Goal: Check status: Check status

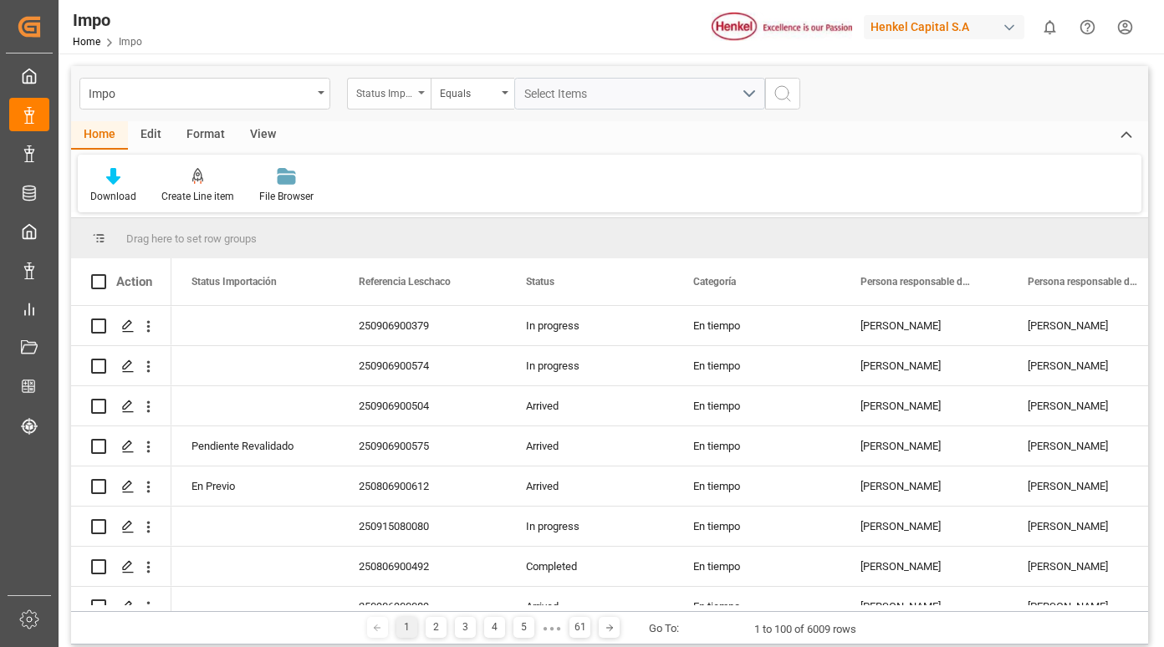
click at [420, 92] on icon "open menu" at bounding box center [421, 92] width 7 height 3
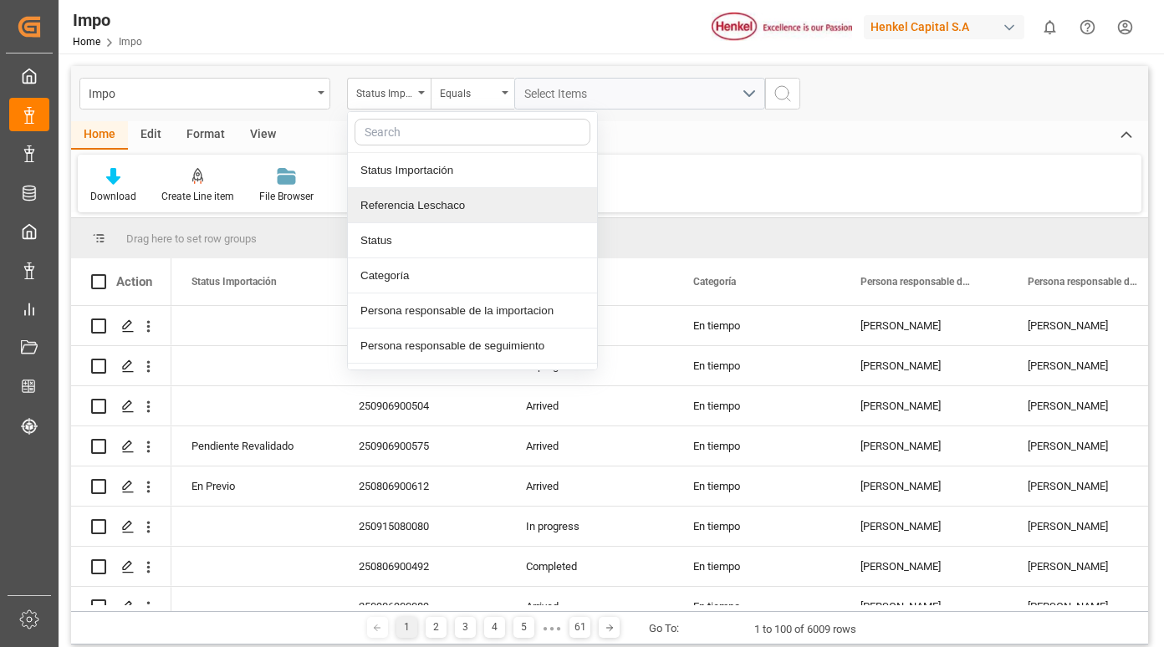
click at [399, 213] on div "Referencia Leschaco" at bounding box center [472, 205] width 249 height 35
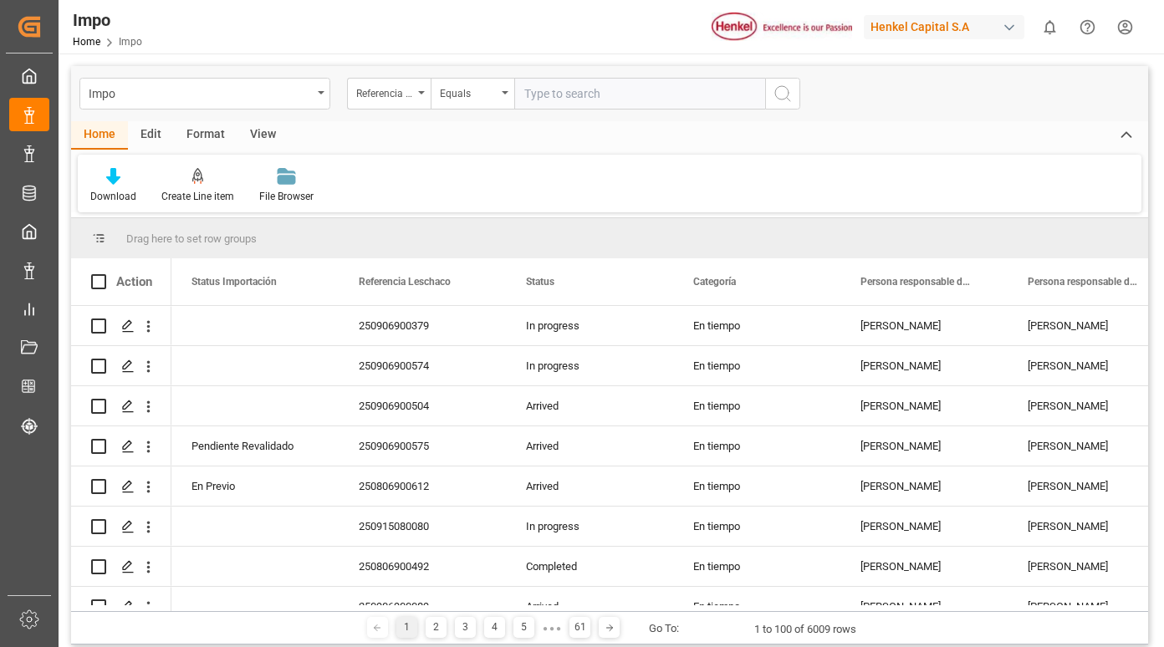
click at [565, 96] on input "text" at bounding box center [639, 94] width 251 height 32
type input "250915080078"
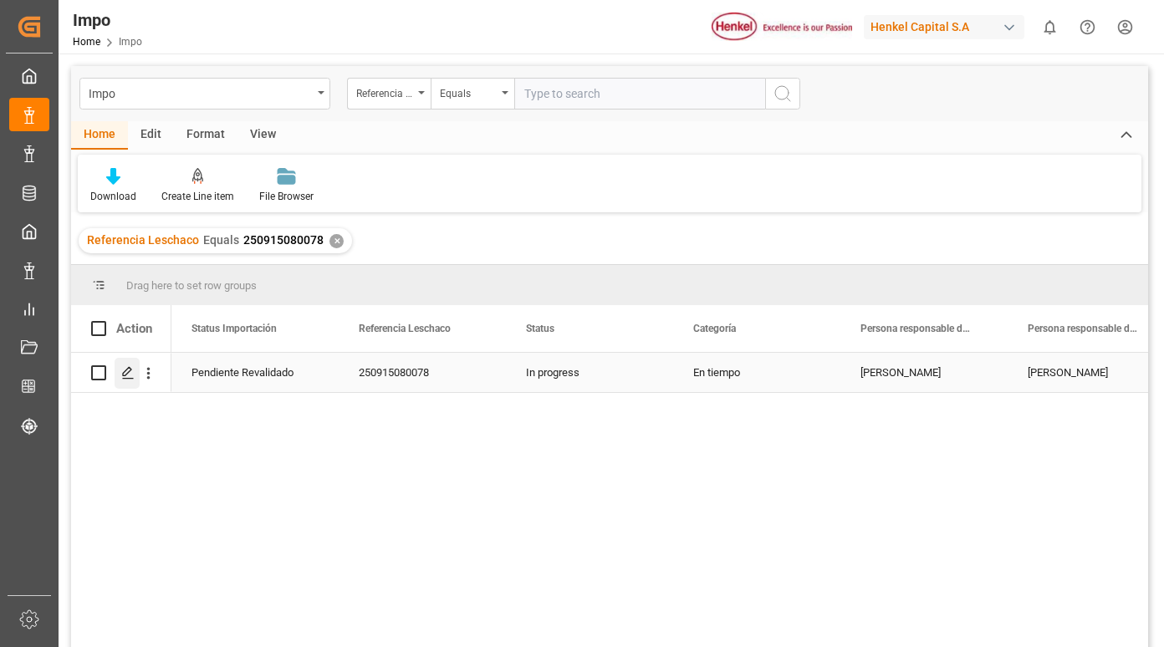
click at [130, 372] on icon "Press SPACE to select this row." at bounding box center [127, 372] width 13 height 13
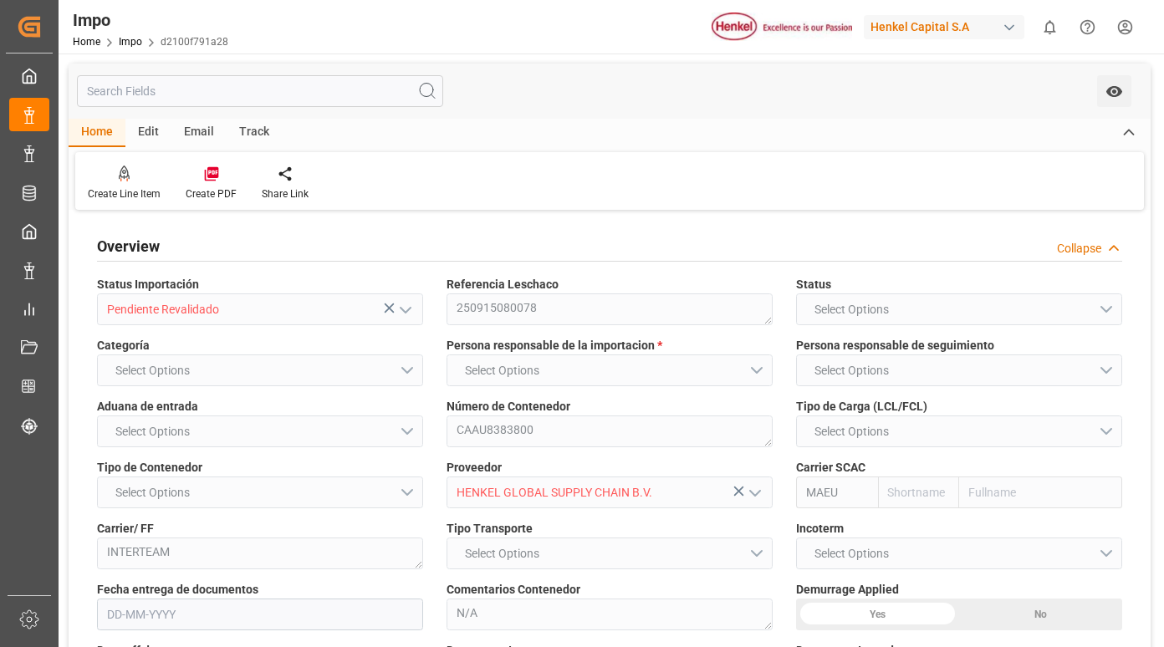
type input "Maersk"
type input "Maersk Line AS"
type input "0"
type input "1"
type input "2.17"
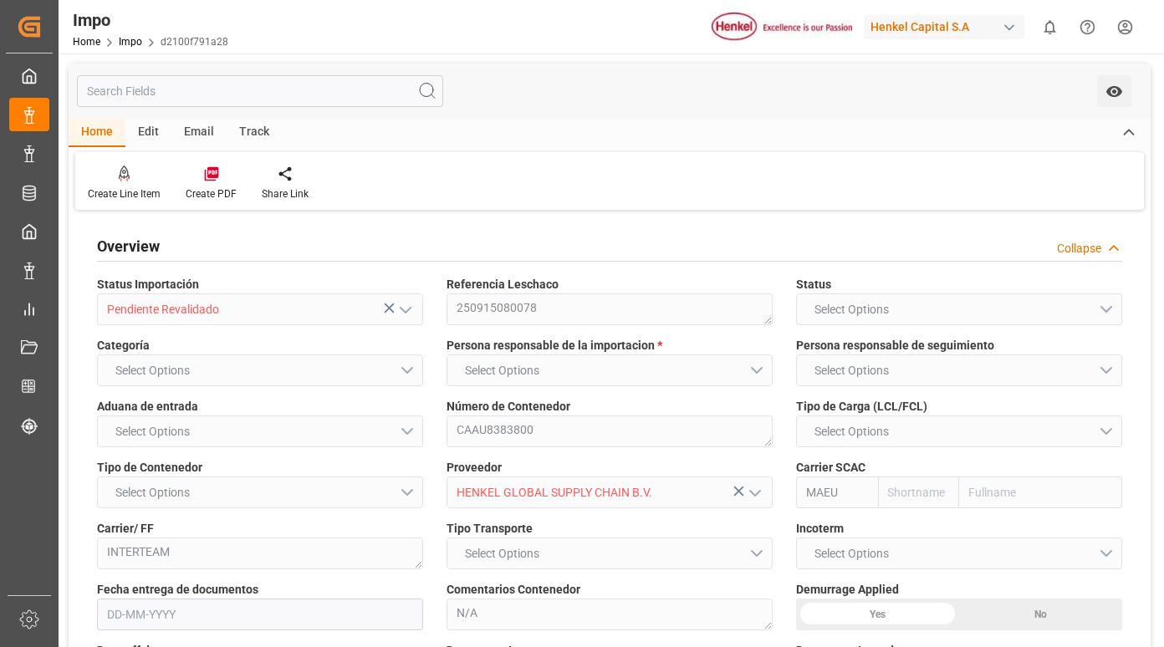
type input "2"
type input "[DATE]"
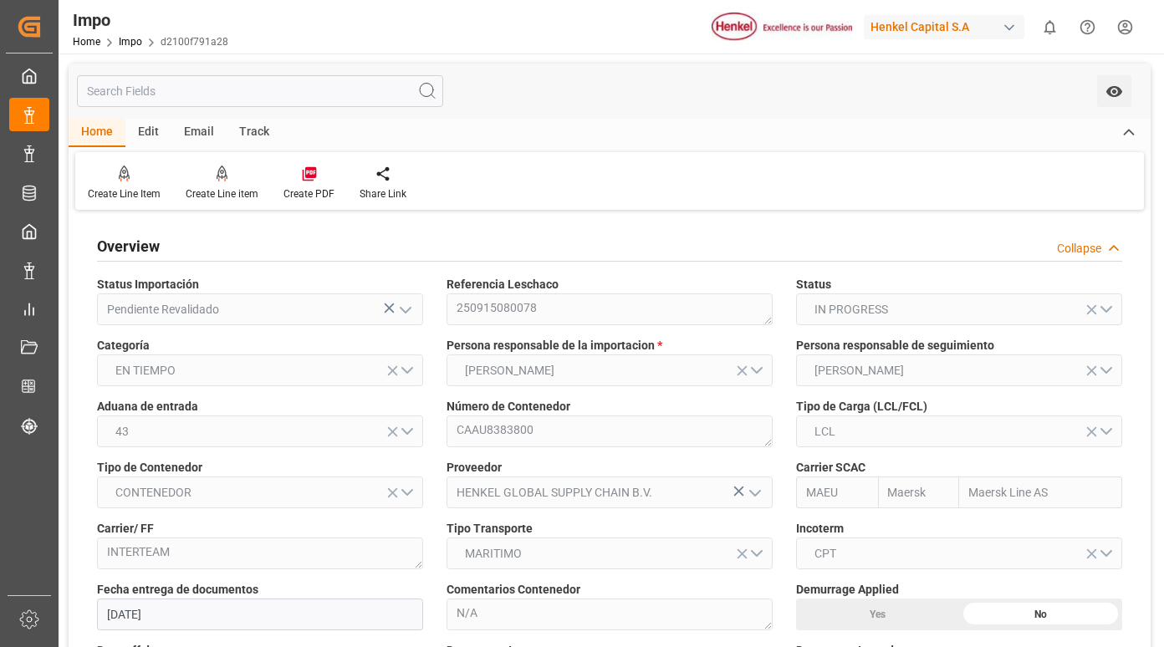
click at [250, 128] on div "Track" at bounding box center [254, 133] width 55 height 28
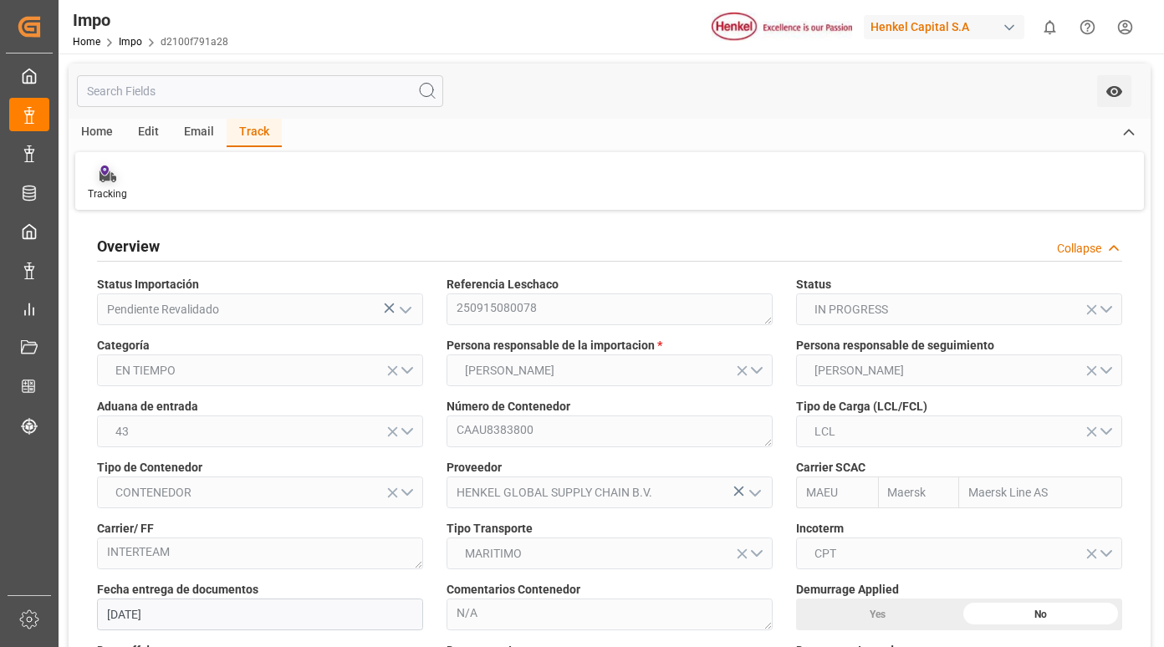
click at [113, 181] on icon at bounding box center [107, 174] width 17 height 17
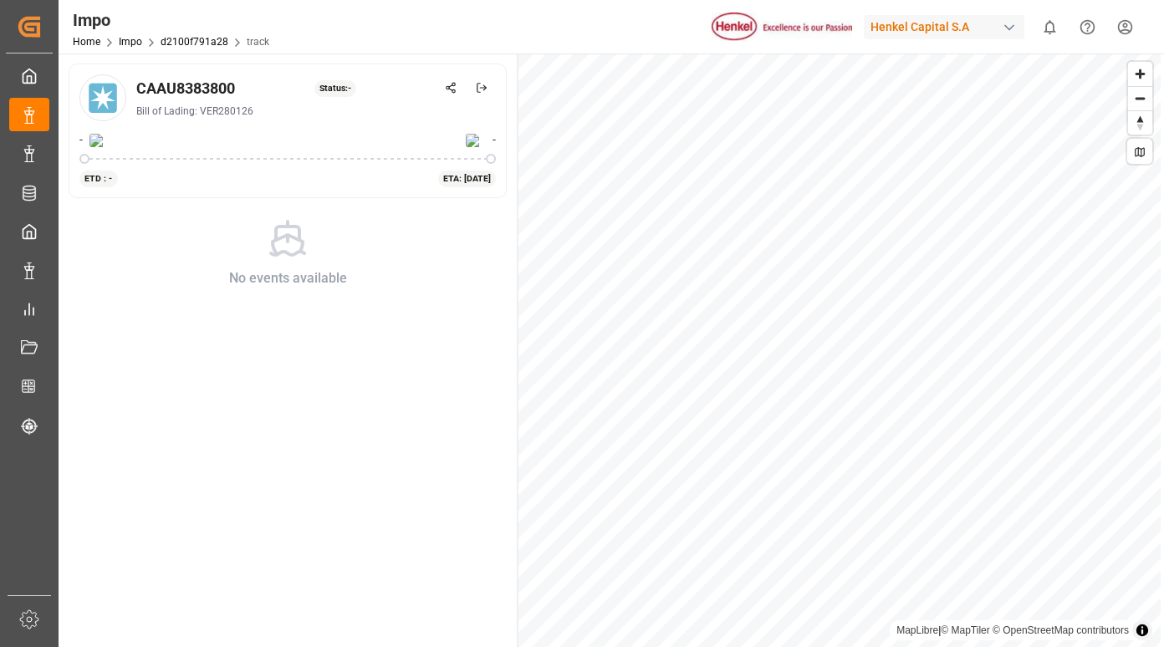
click at [370, 186] on div "ETD : - ETA: 01-Sep-2025" at bounding box center [287, 178] width 416 height 18
click at [438, 171] on div "ETA: 01-Sep-2025" at bounding box center [467, 179] width 59 height 17
click at [444, 176] on div "ETA: 01-Sep-2025" at bounding box center [467, 179] width 59 height 17
click at [339, 92] on div "Status: -" at bounding box center [335, 88] width 43 height 17
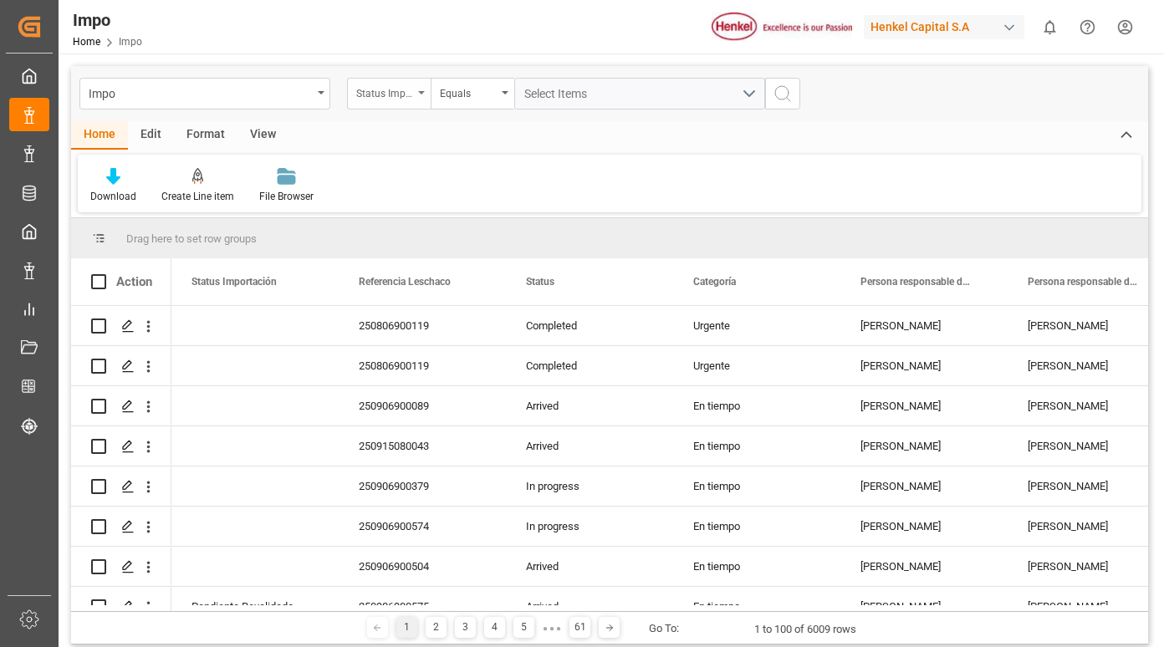
click at [407, 97] on div "Status Importación" at bounding box center [384, 91] width 57 height 19
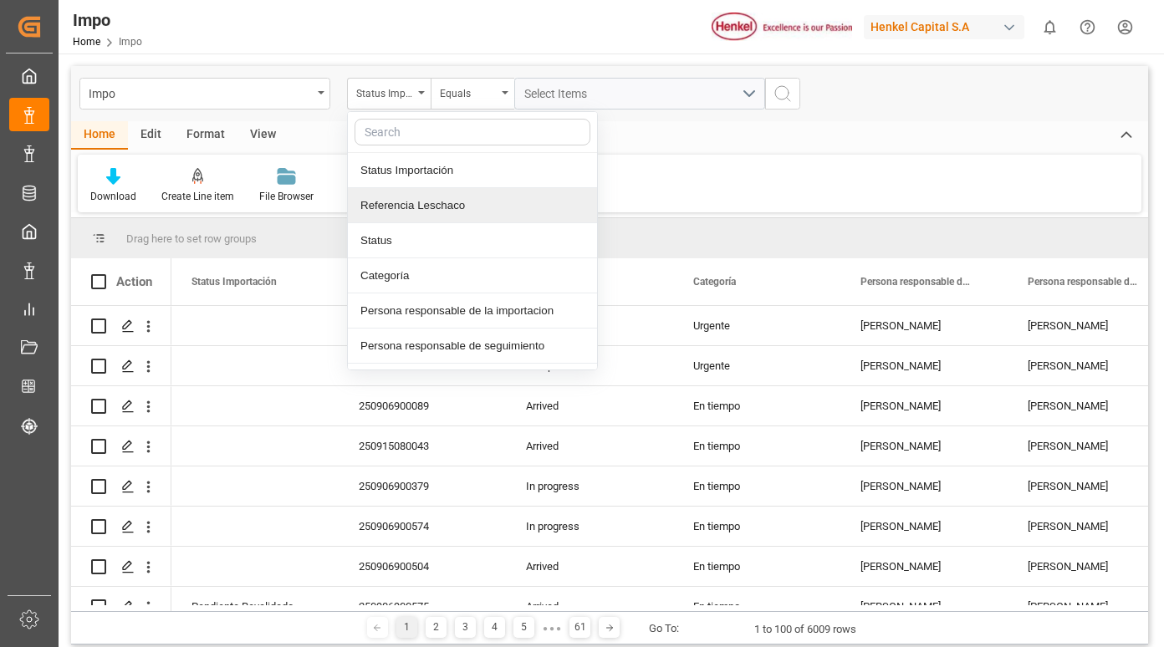
click at [416, 209] on div "Referencia Leschaco" at bounding box center [472, 205] width 249 height 35
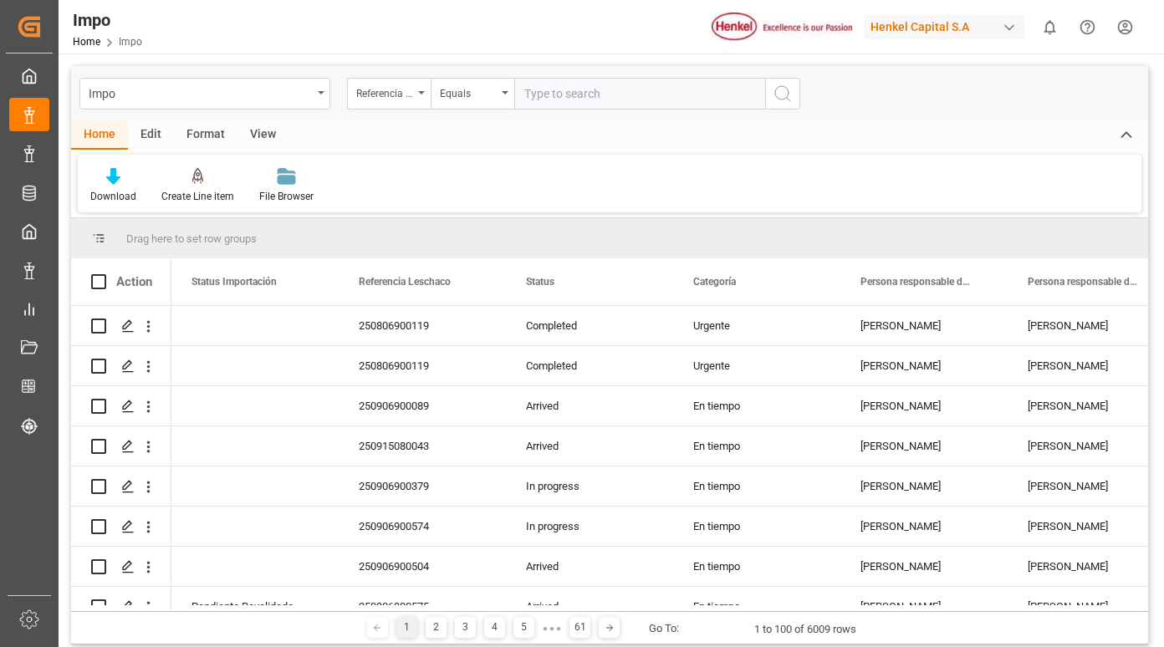
click at [551, 95] on input "text" at bounding box center [639, 94] width 251 height 32
type input "250915080057"
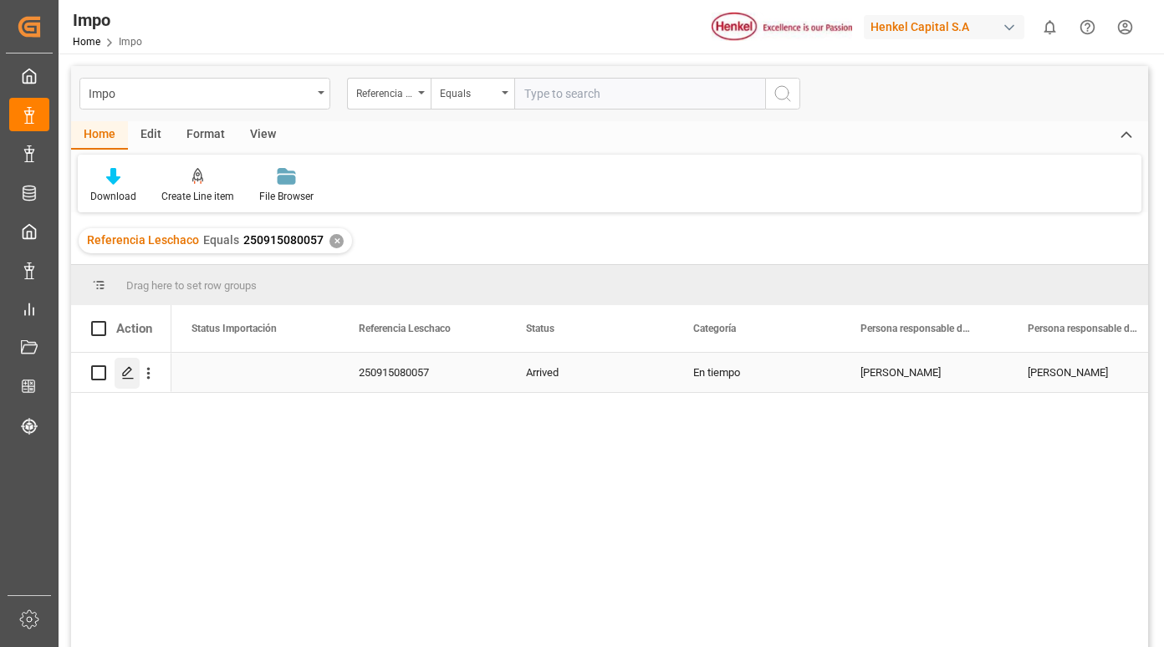
click at [130, 377] on icon "Press SPACE to select this row." at bounding box center [127, 372] width 13 height 13
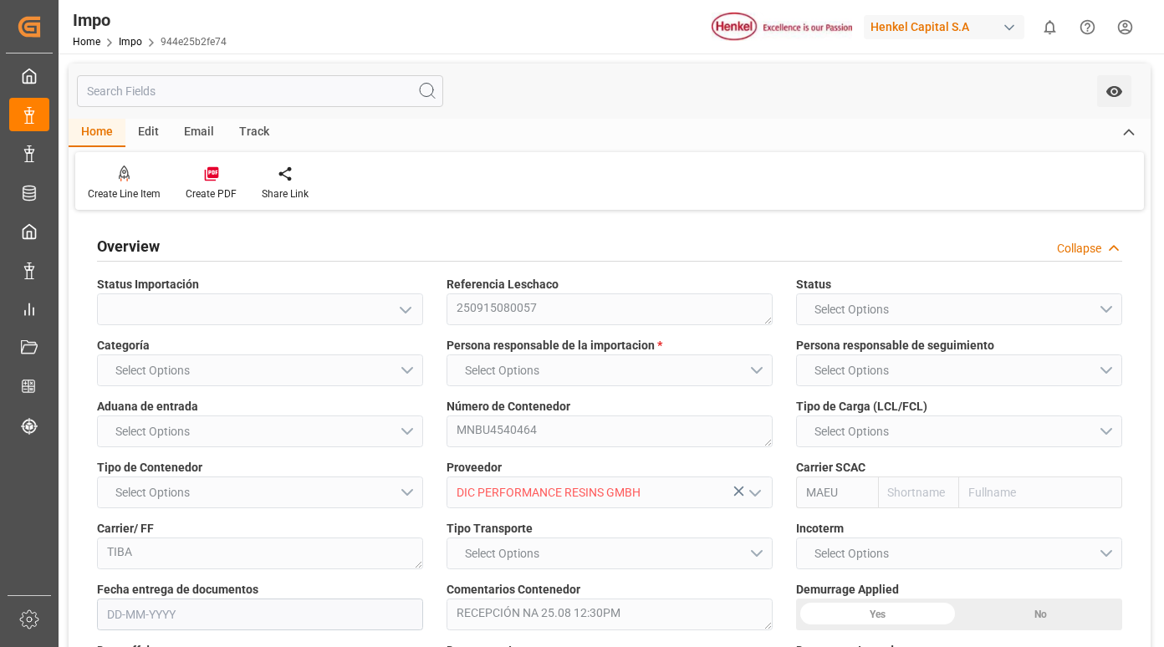
type input "Maersk"
type input "Maersk Line AS"
type input "1"
type input "16.718"
type input "8"
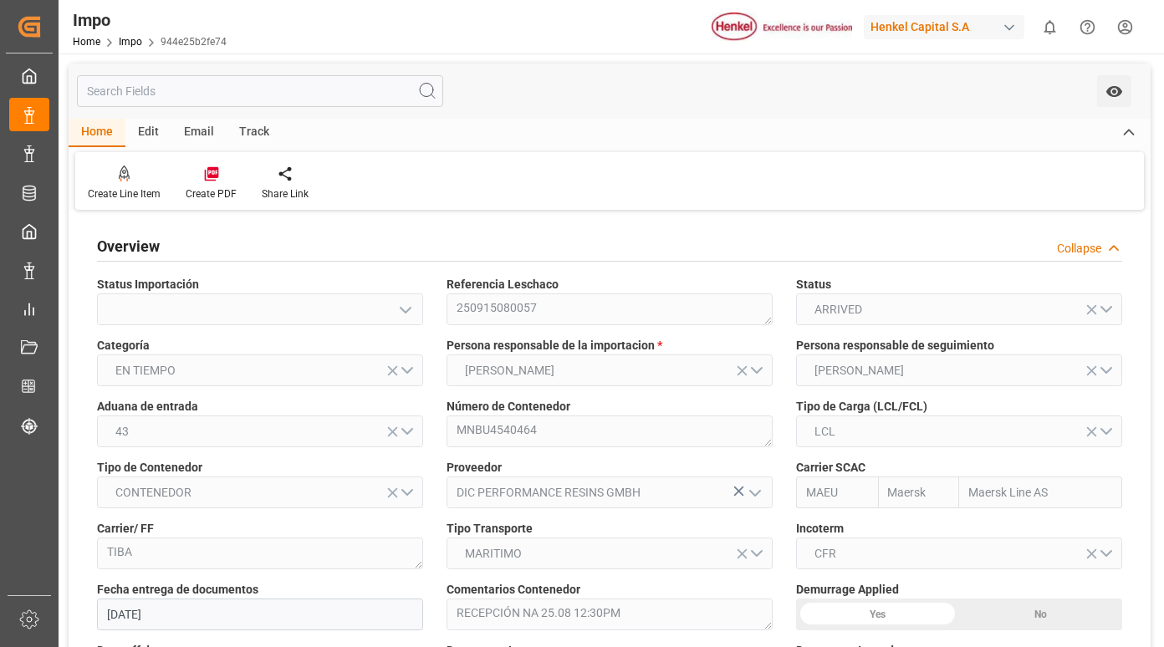
type input "[DATE]"
click at [252, 134] on div "Track" at bounding box center [254, 133] width 55 height 28
click at [101, 189] on div "Tracking" at bounding box center [107, 193] width 39 height 15
